Goal: Transaction & Acquisition: Purchase product/service

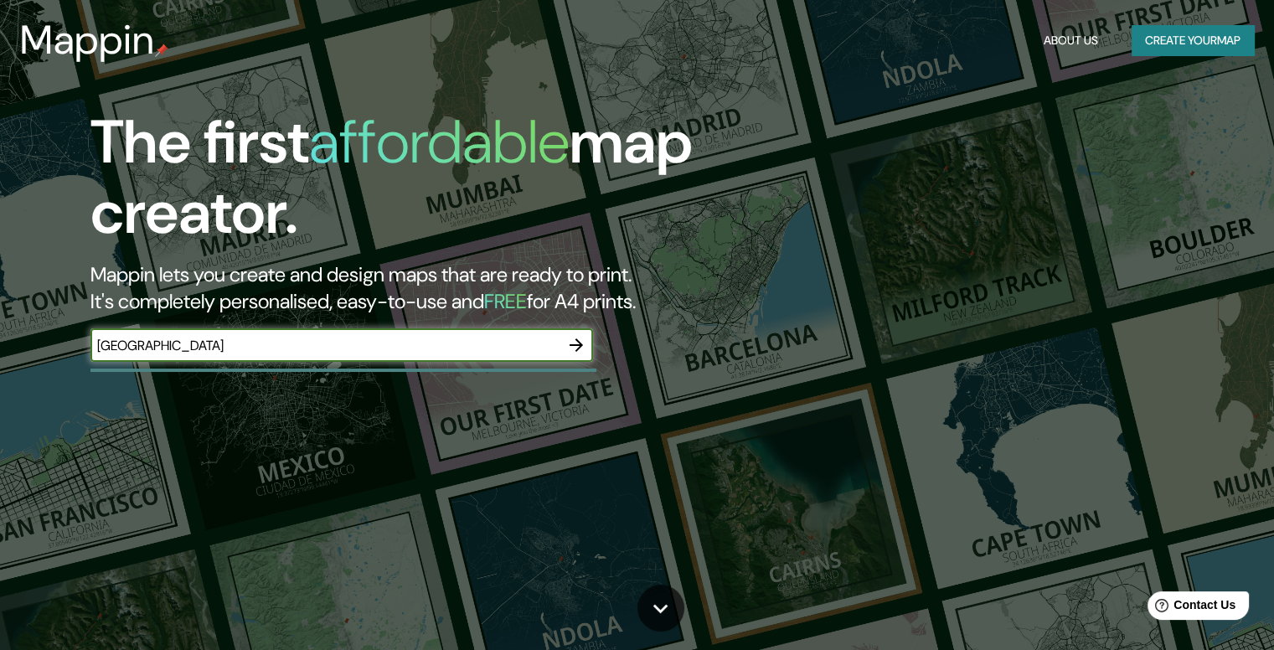
type input "[GEOGRAPHIC_DATA]"
click at [569, 342] on icon "button" at bounding box center [576, 345] width 20 height 20
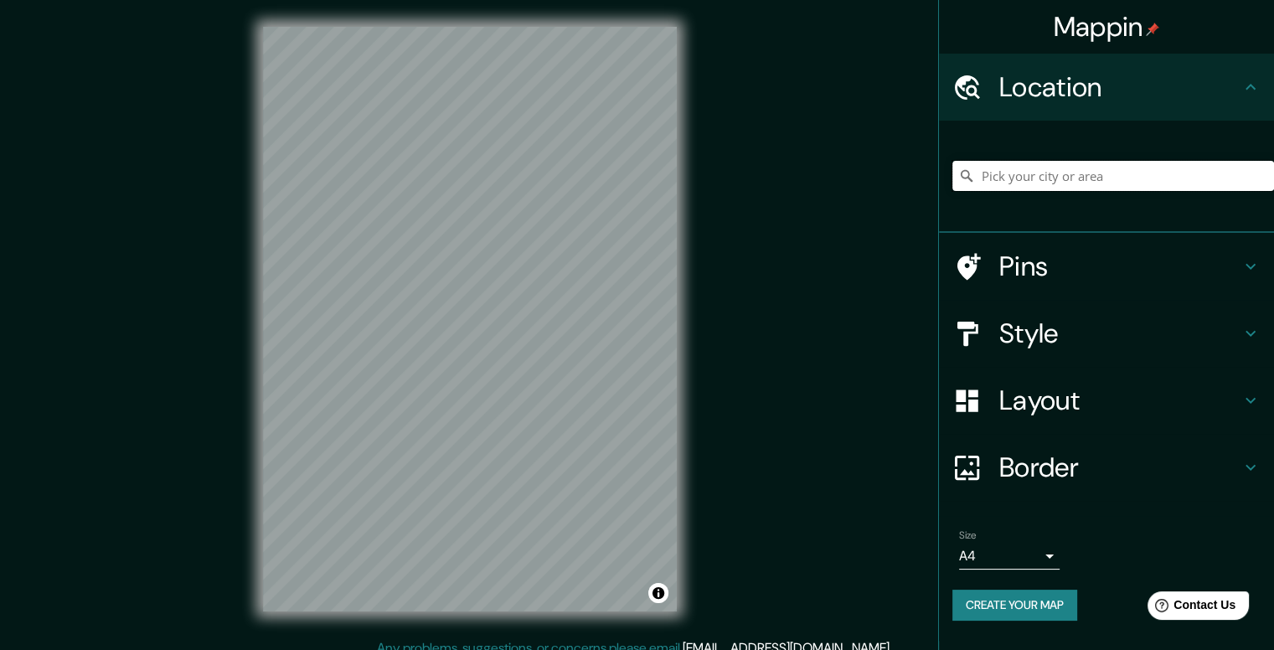
click at [1065, 180] on input "Pick your city or area" at bounding box center [1113, 176] width 322 height 30
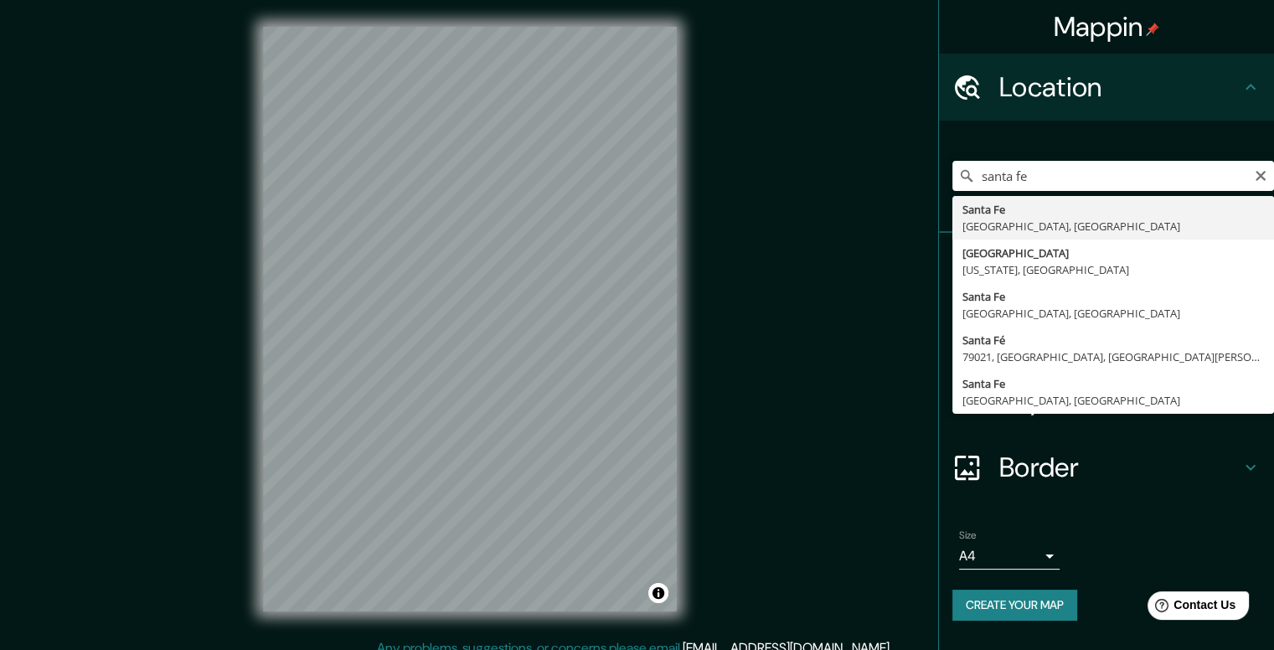
type input "[GEOGRAPHIC_DATA], [GEOGRAPHIC_DATA], [GEOGRAPHIC_DATA]"
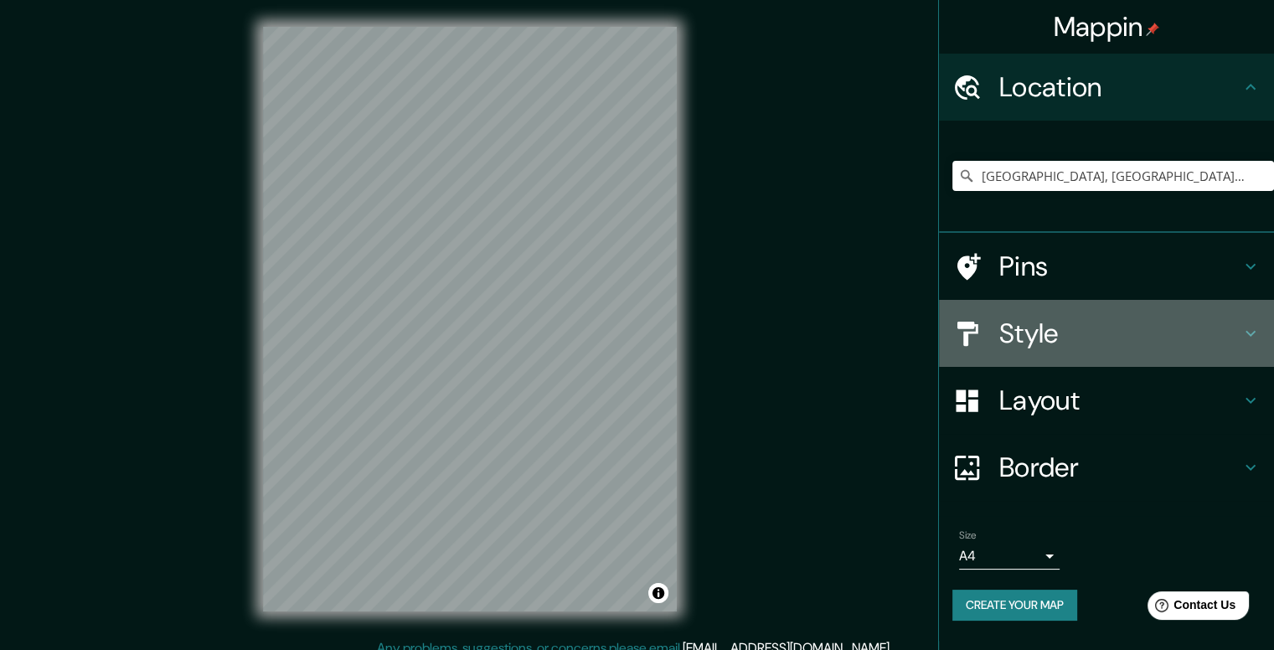
click at [1247, 330] on icon at bounding box center [1250, 333] width 20 height 20
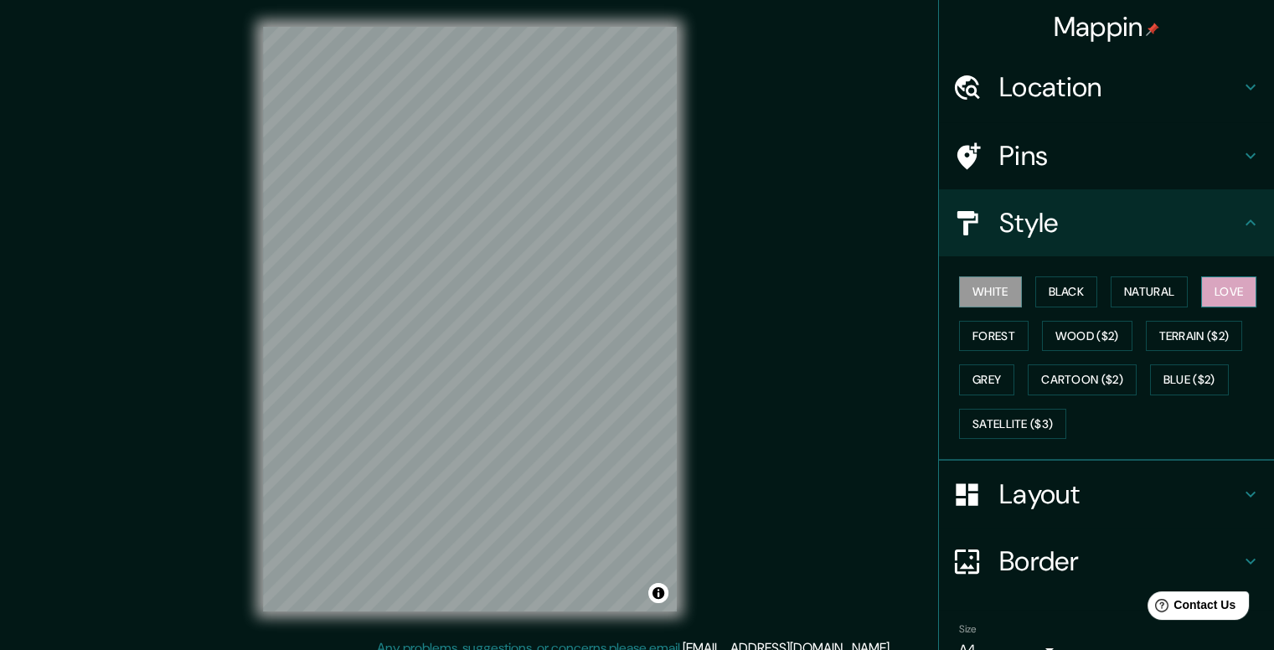
click at [1214, 293] on button "Love" at bounding box center [1228, 291] width 55 height 31
click at [1147, 289] on button "Natural" at bounding box center [1148, 291] width 77 height 31
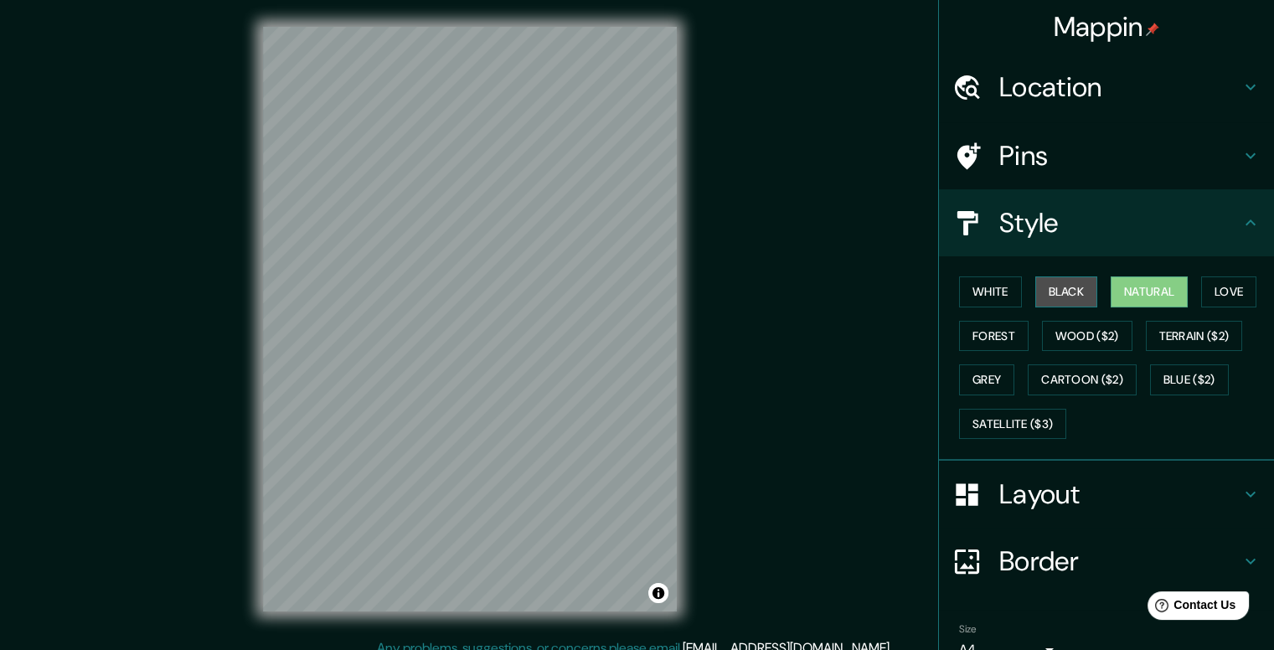
click at [1066, 286] on button "Black" at bounding box center [1066, 291] width 63 height 31
click at [996, 282] on button "White" at bounding box center [990, 291] width 63 height 31
click at [1088, 142] on h4 "Pins" at bounding box center [1119, 155] width 241 height 33
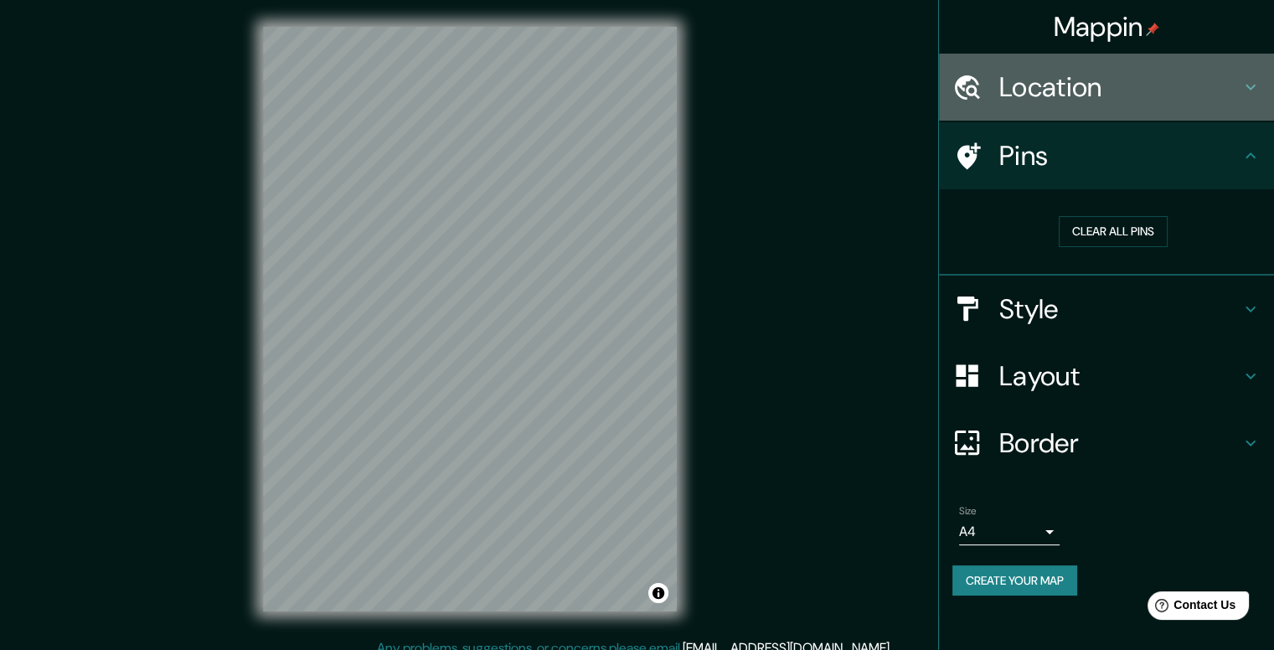
click at [1101, 96] on h4 "Location" at bounding box center [1119, 86] width 241 height 33
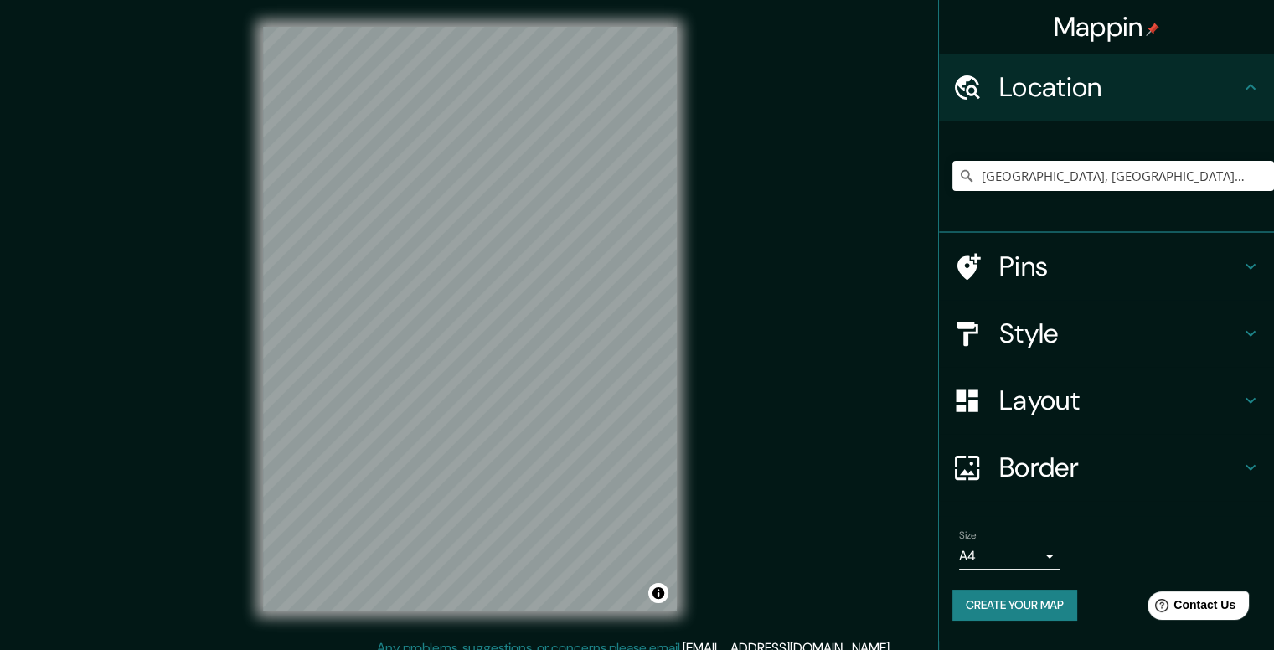
click at [1101, 96] on h4 "Location" at bounding box center [1119, 86] width 241 height 33
click at [1176, 331] on h4 "Style" at bounding box center [1119, 333] width 241 height 33
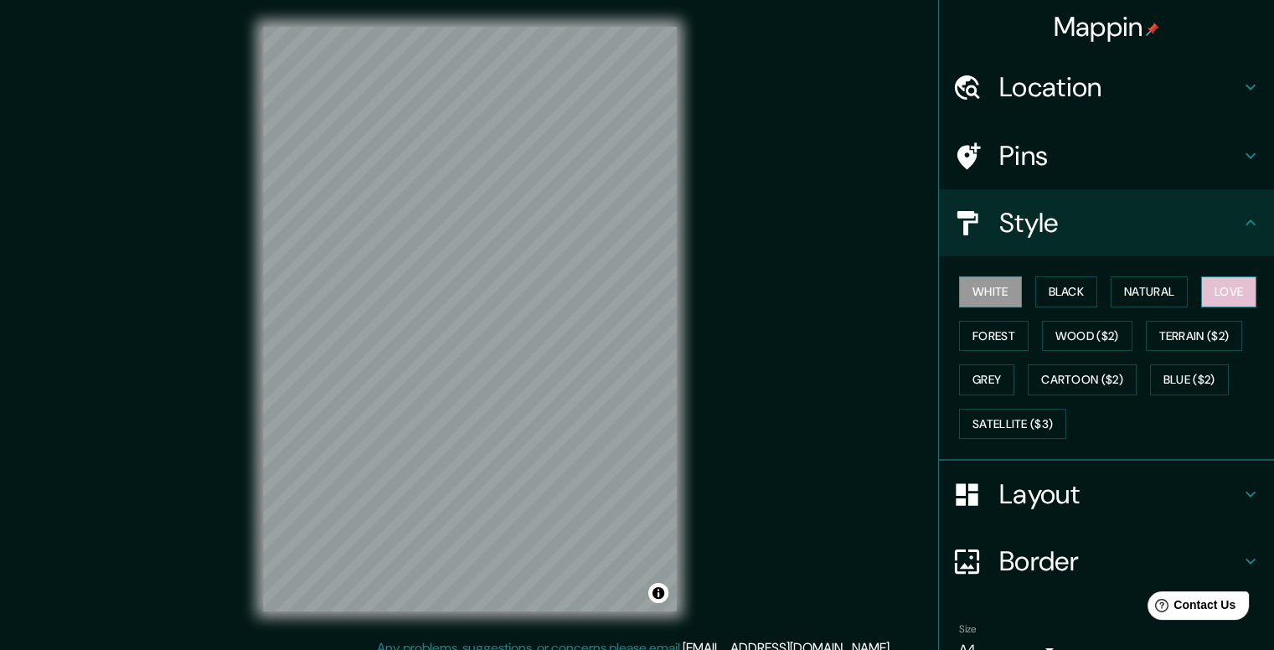
click at [1203, 286] on button "Love" at bounding box center [1228, 291] width 55 height 31
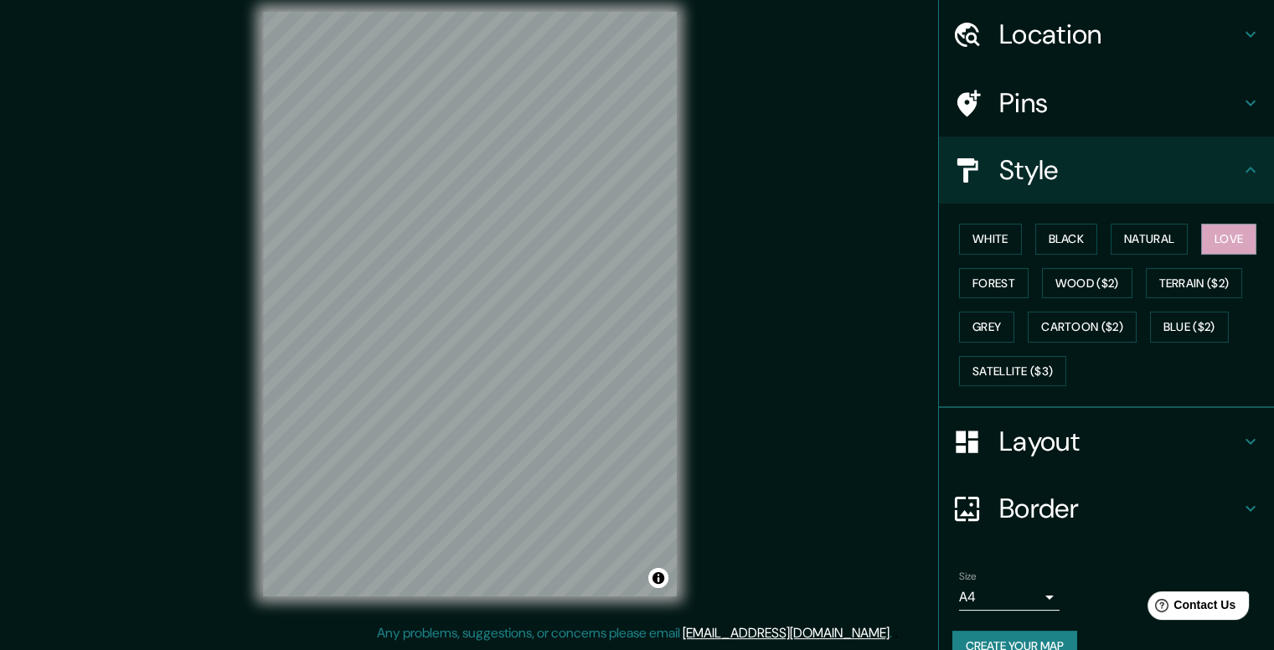
scroll to position [81, 0]
